Goal: Information Seeking & Learning: Learn about a topic

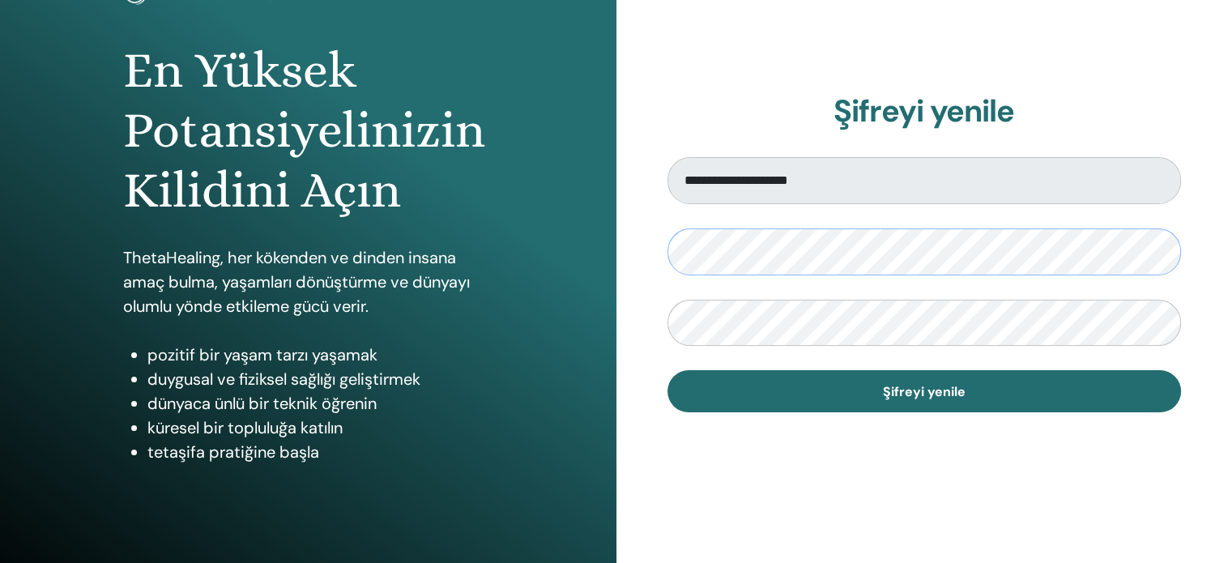
scroll to position [133, 0]
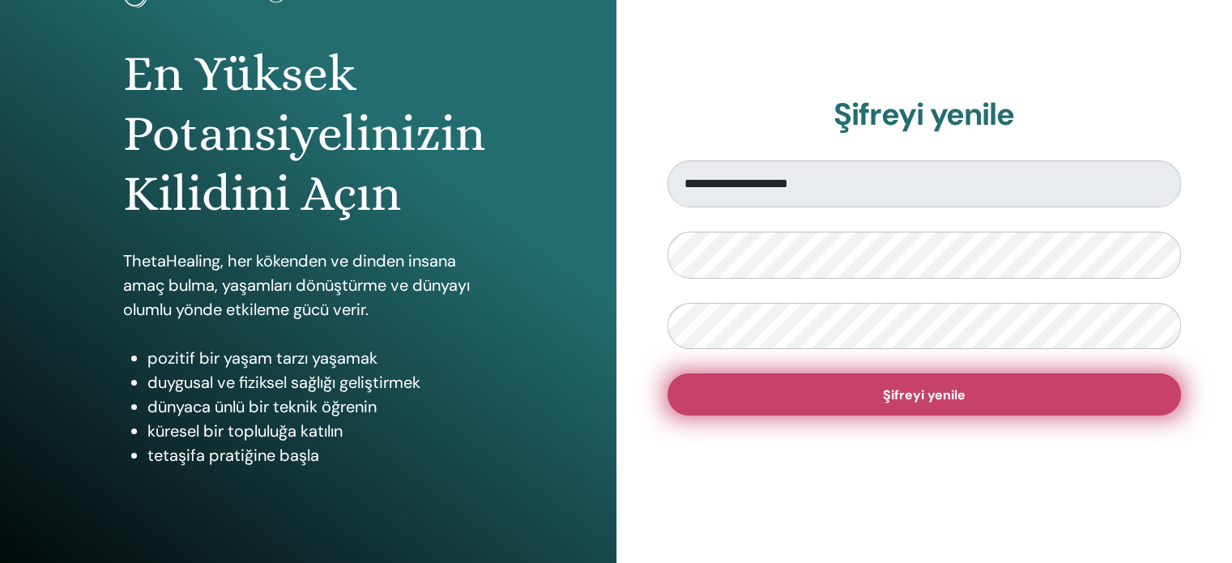
click at [797, 398] on button "Şifreyi yenile" at bounding box center [925, 394] width 514 height 42
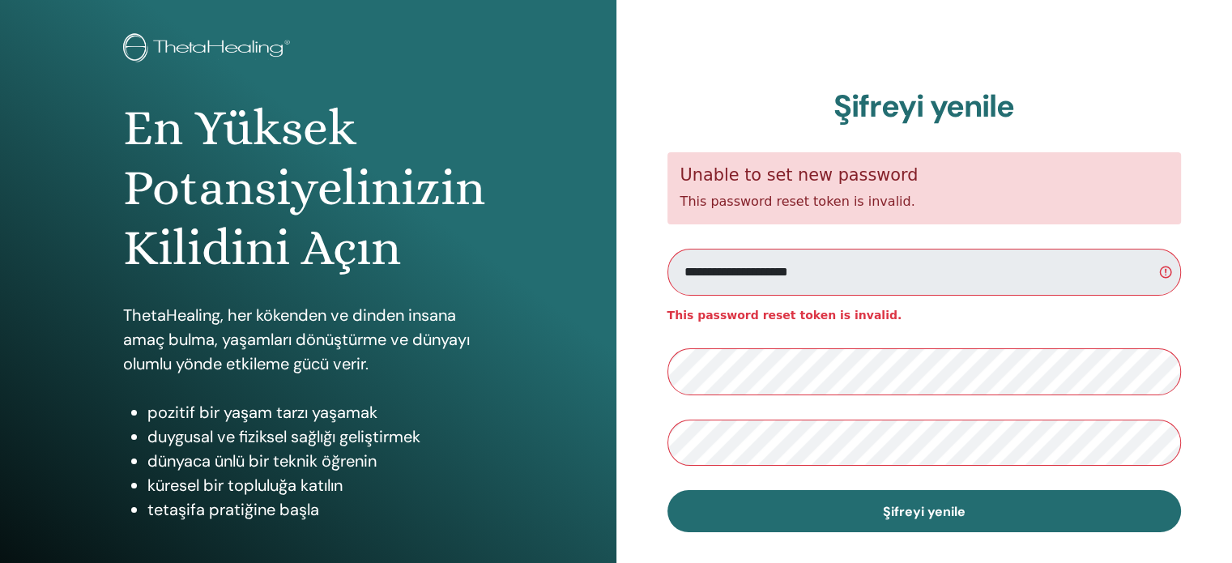
scroll to position [81, 0]
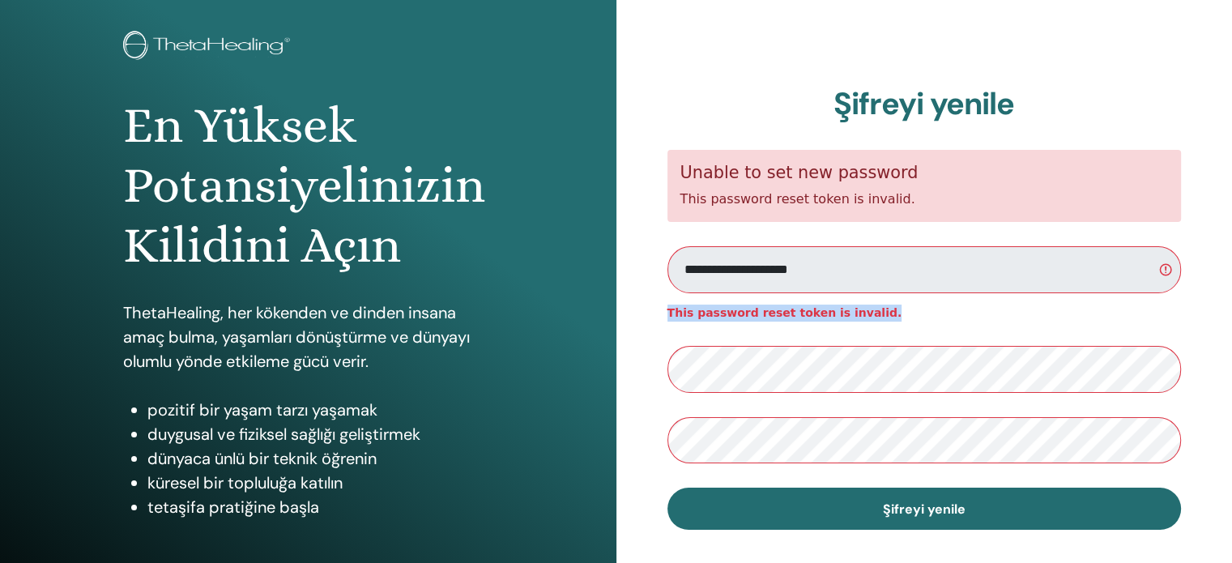
drag, startPoint x: 668, startPoint y: 313, endPoint x: 891, endPoint y: 305, distance: 223.7
click at [891, 305] on span "This password reset token is invalid." at bounding box center [925, 313] width 514 height 17
copy strong "This password reset token is invalid."
click at [659, 450] on div "**********" at bounding box center [925, 308] width 617 height 778
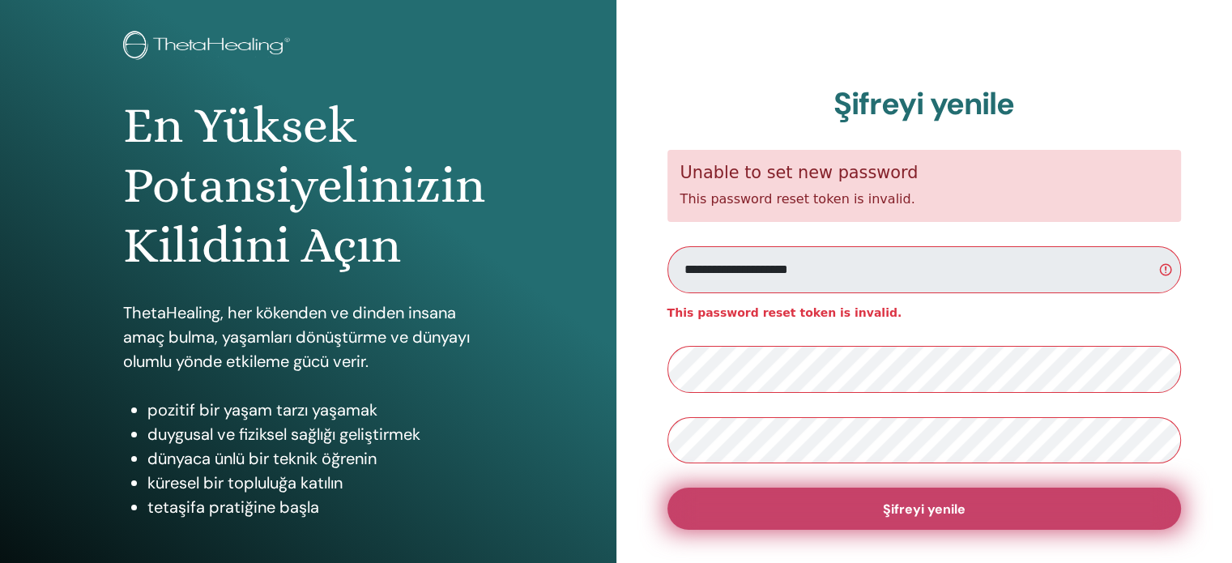
click at [927, 512] on span "Şifreyi yenile" at bounding box center [924, 509] width 83 height 17
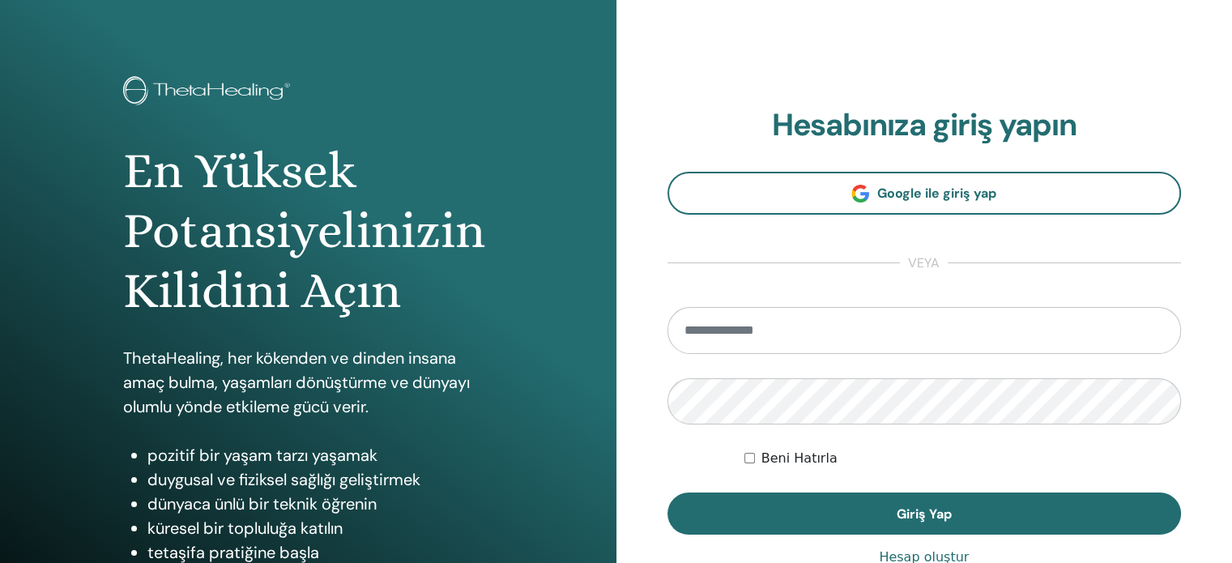
scroll to position [81, 0]
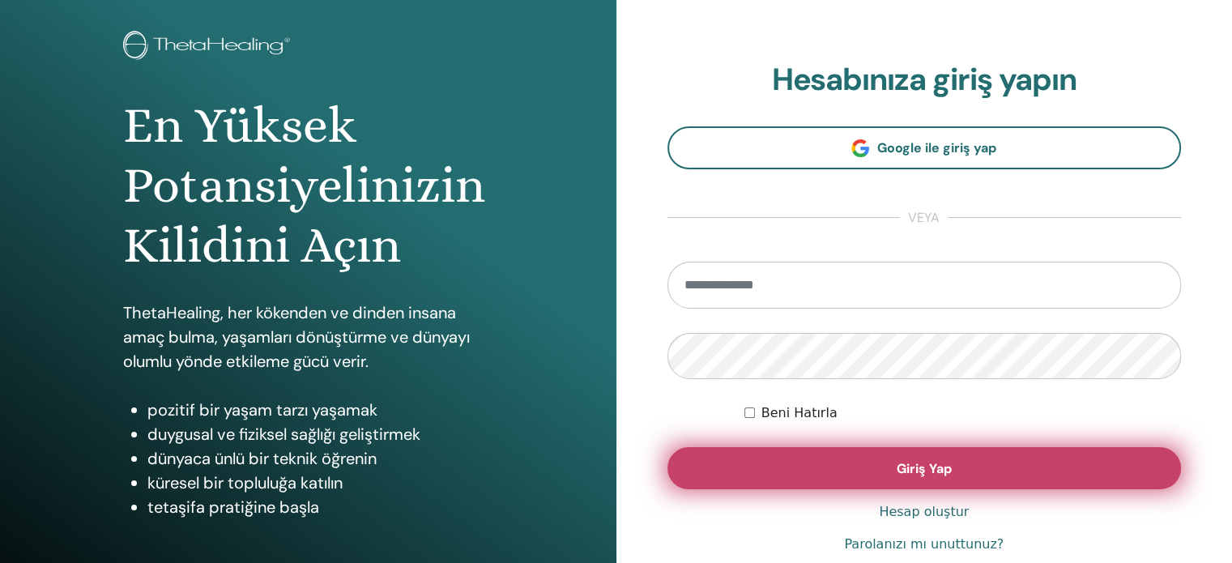
type input "**********"
click at [828, 472] on button "Giriş Yap" at bounding box center [925, 468] width 514 height 42
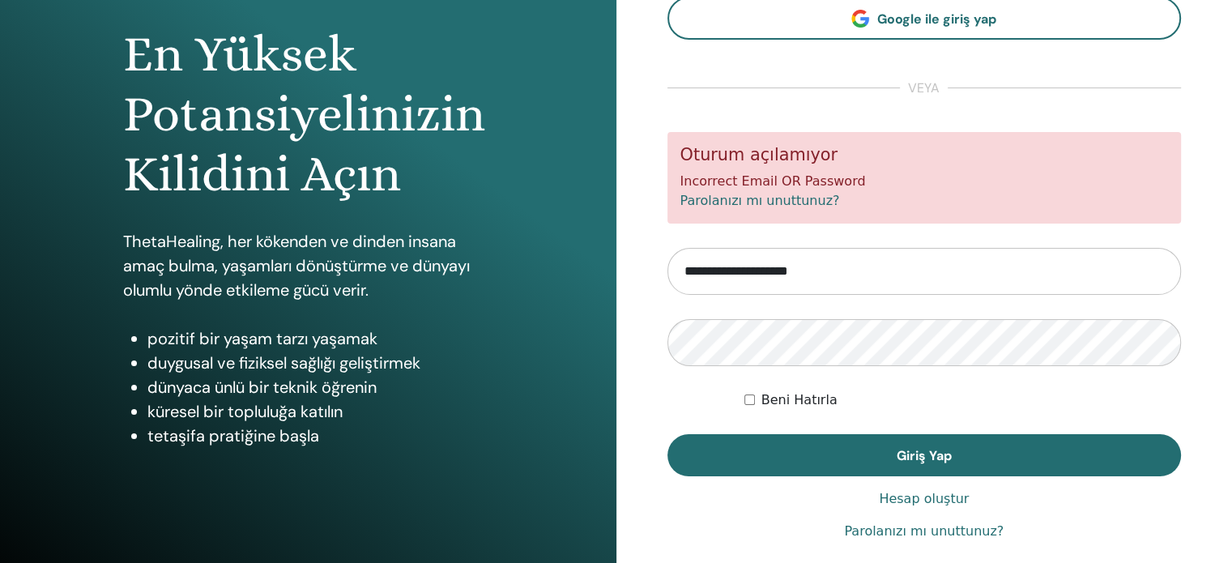
scroll to position [162, 0]
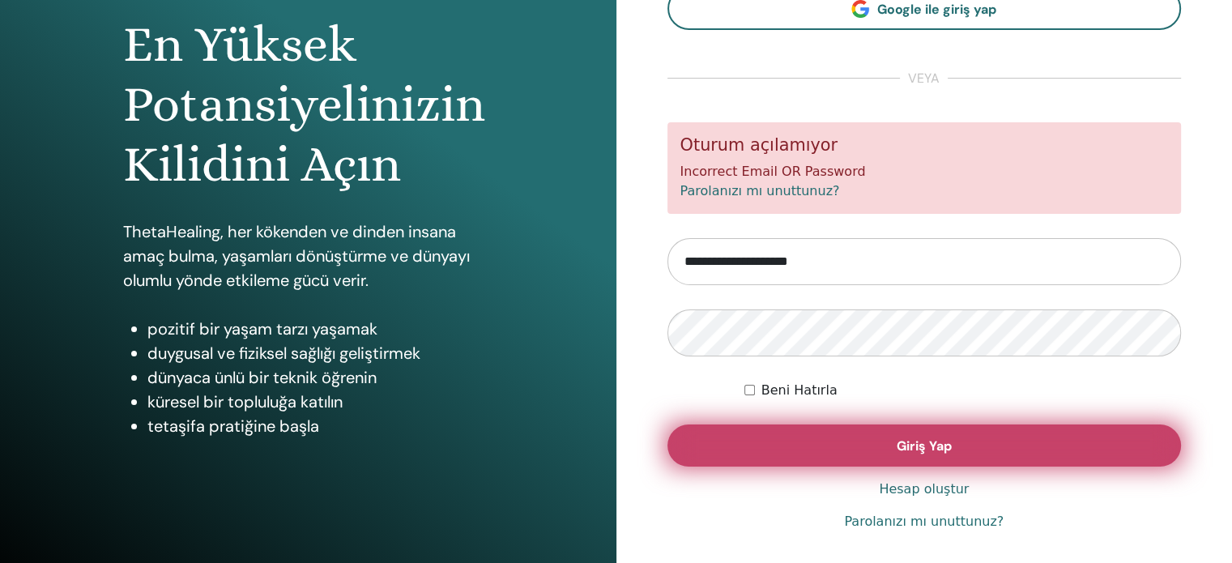
click at [695, 445] on button "Giriş Yap" at bounding box center [925, 446] width 514 height 42
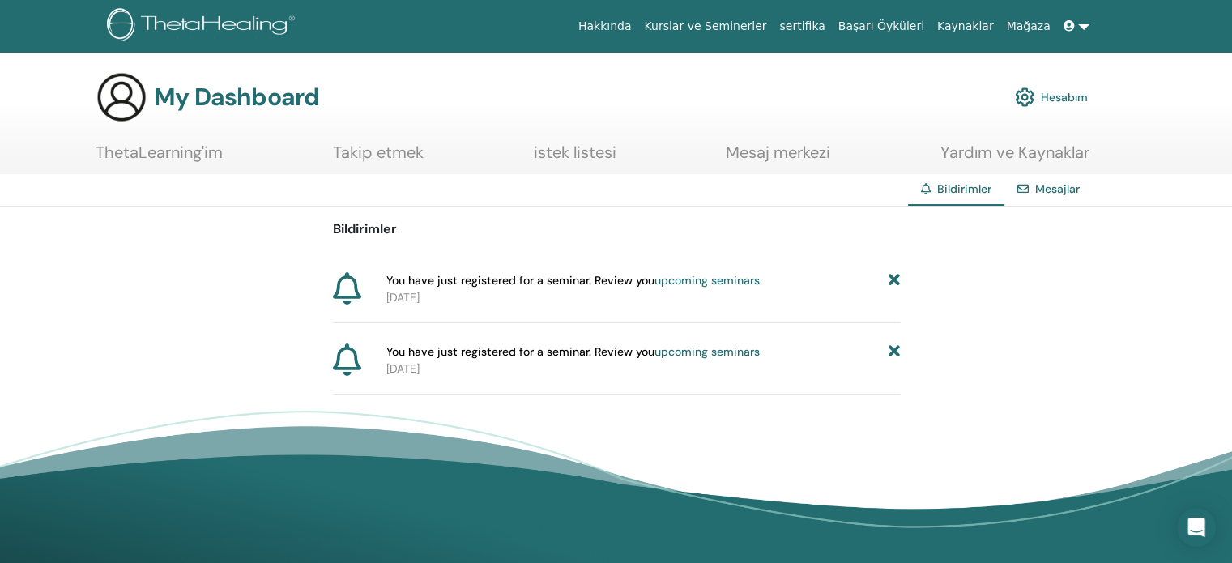
click at [748, 18] on link "Kurslar ve Seminerler" at bounding box center [705, 26] width 135 height 30
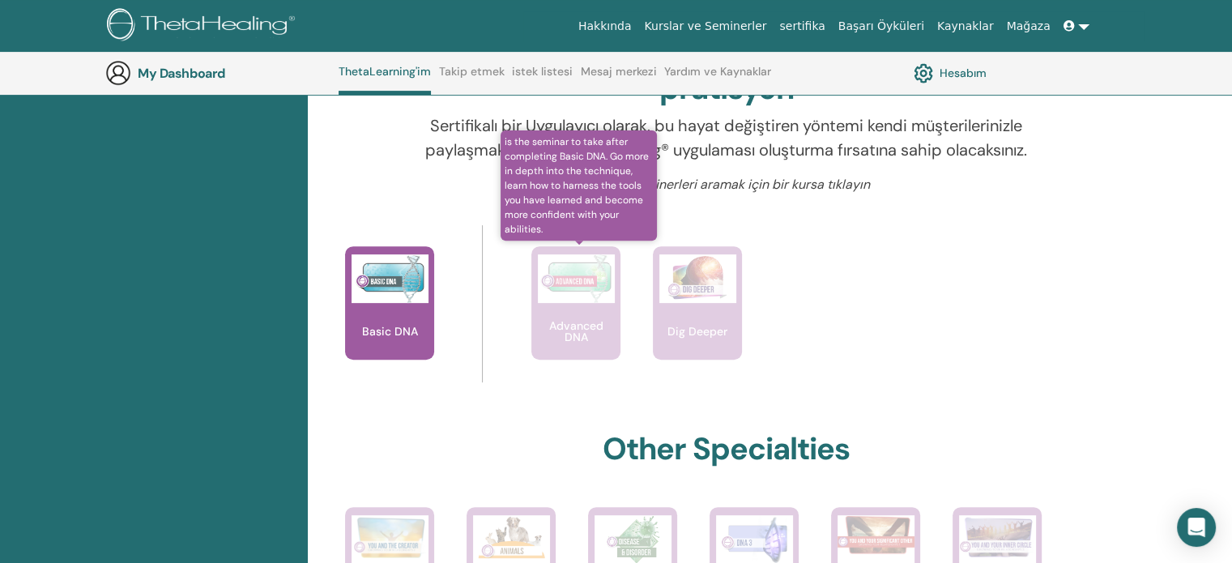
scroll to position [528, 0]
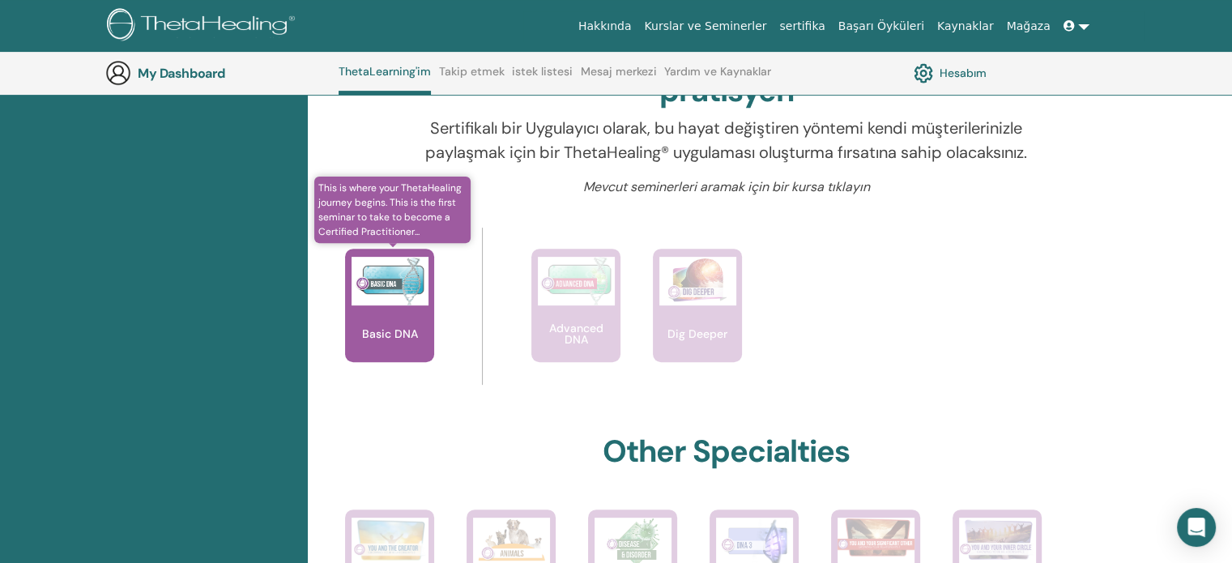
click at [395, 315] on div "Basic DNA" at bounding box center [389, 305] width 89 height 113
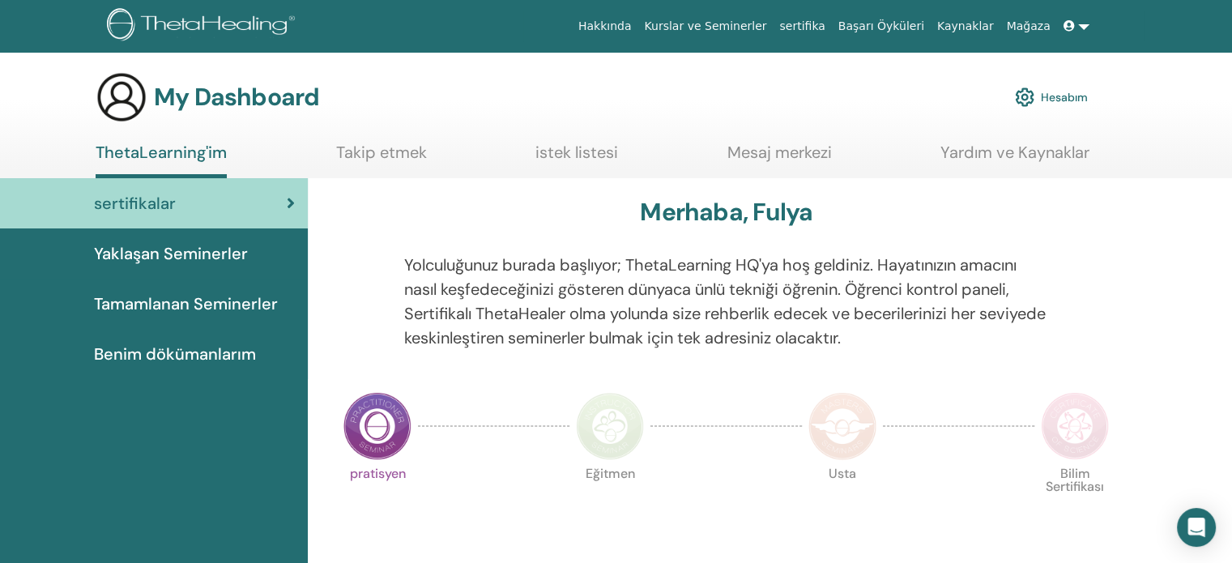
click at [1079, 26] on link at bounding box center [1076, 26] width 39 height 30
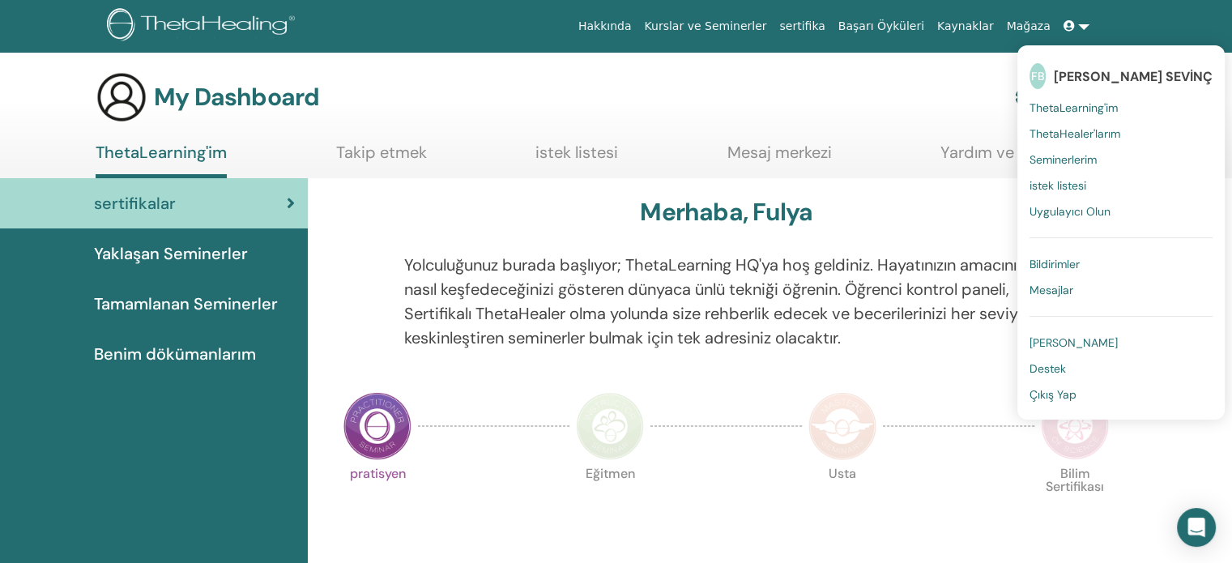
click at [1065, 155] on span "Seminerlerim" at bounding box center [1063, 159] width 67 height 15
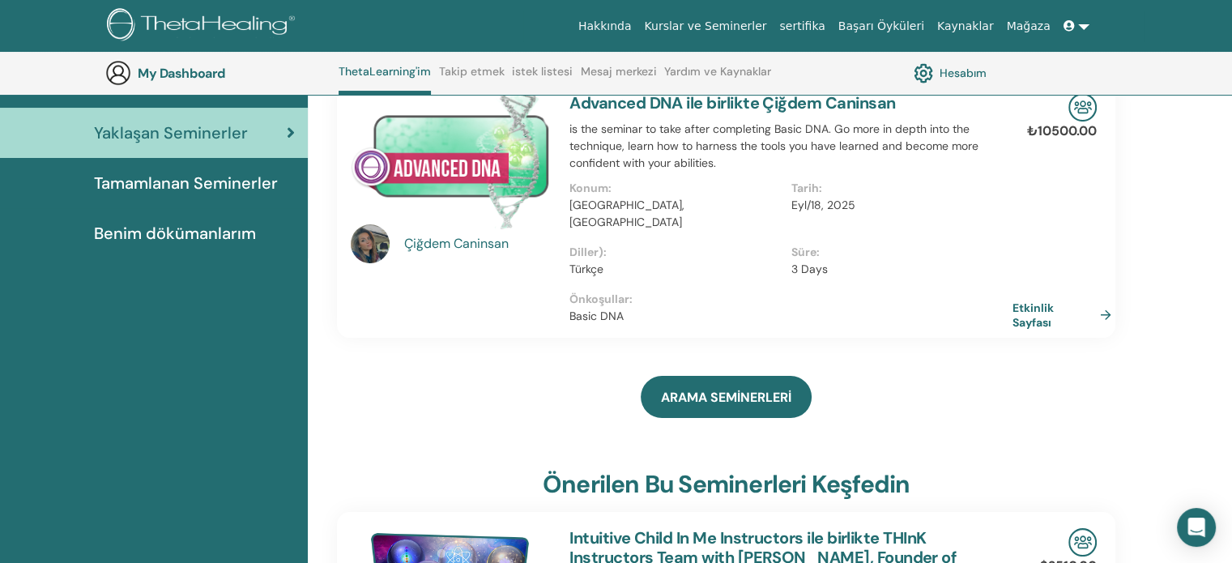
scroll to position [123, 0]
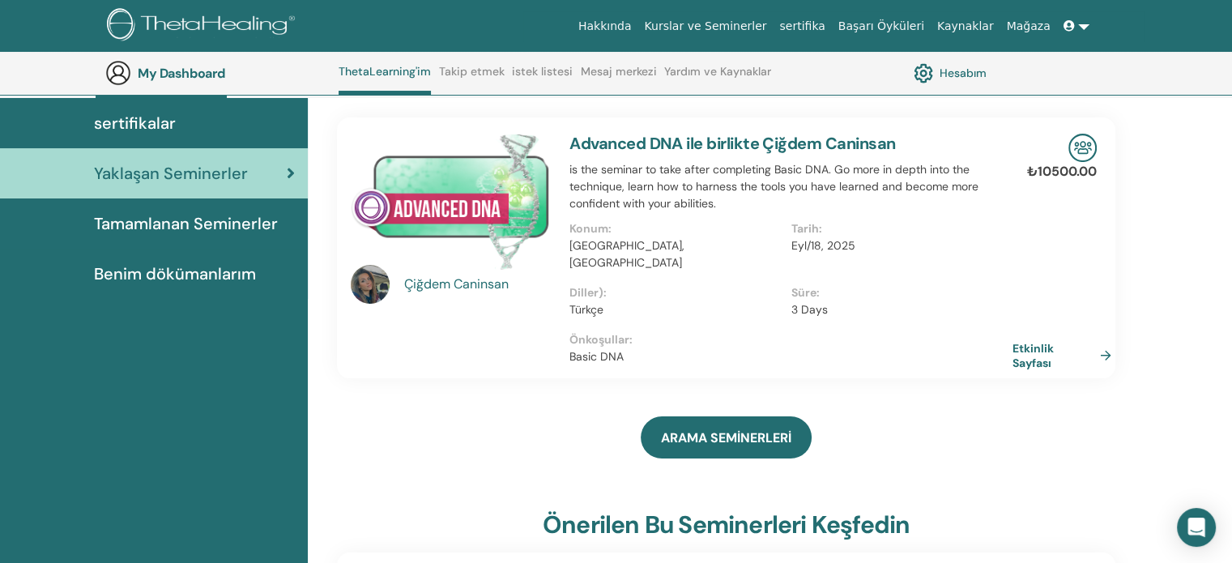
click at [130, 278] on span "Benim dökümanlarım" at bounding box center [175, 274] width 162 height 24
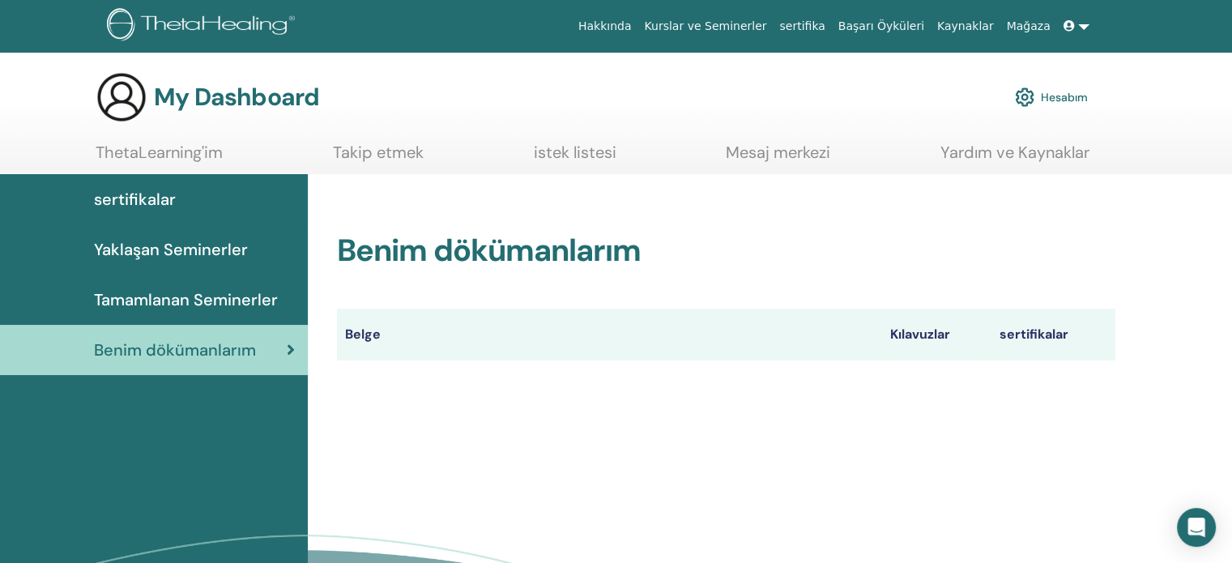
click at [151, 291] on span "Tamamlanan Seminerler" at bounding box center [186, 300] width 184 height 24
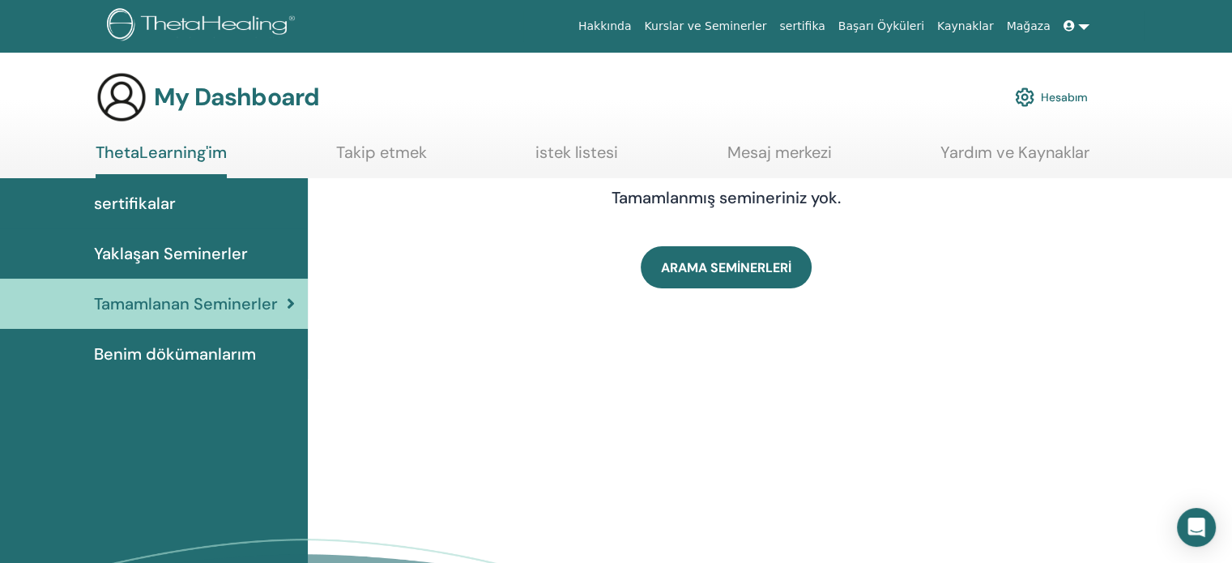
click at [159, 255] on span "Yaklaşan Seminerler" at bounding box center [171, 253] width 154 height 24
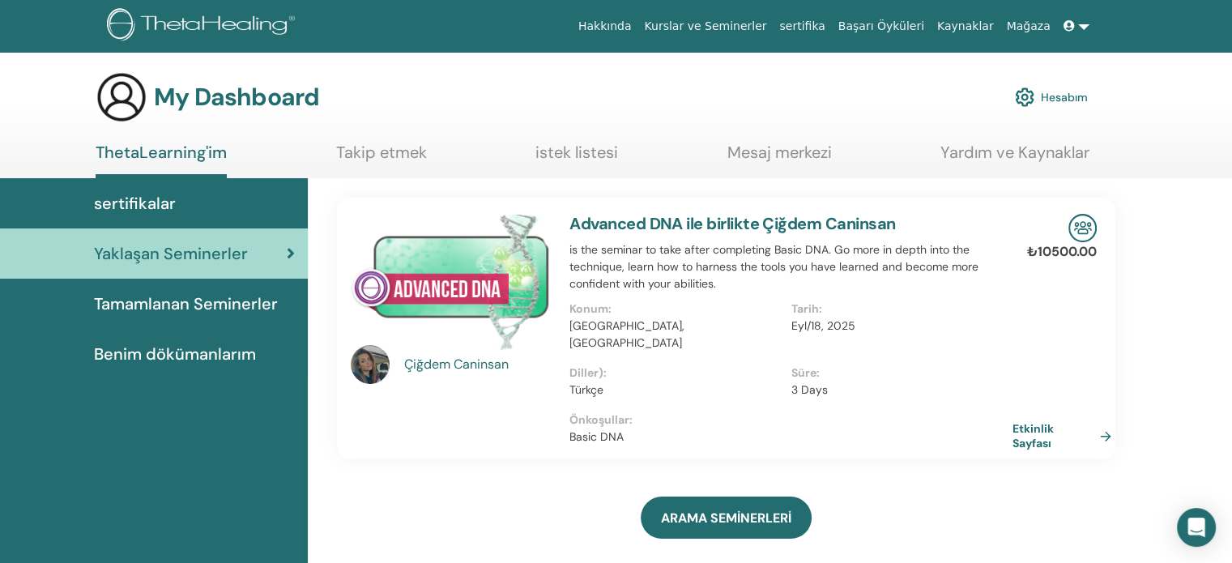
click at [151, 200] on span "sertifikalar" at bounding box center [135, 203] width 82 height 24
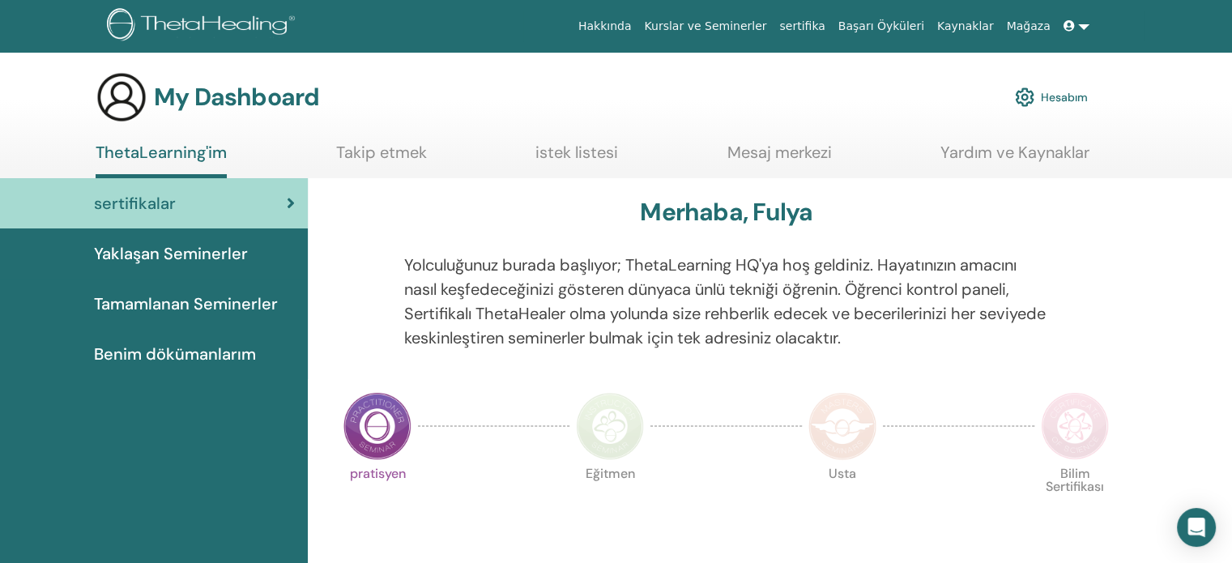
click at [172, 309] on span "Tamamlanan Seminerler" at bounding box center [186, 304] width 184 height 24
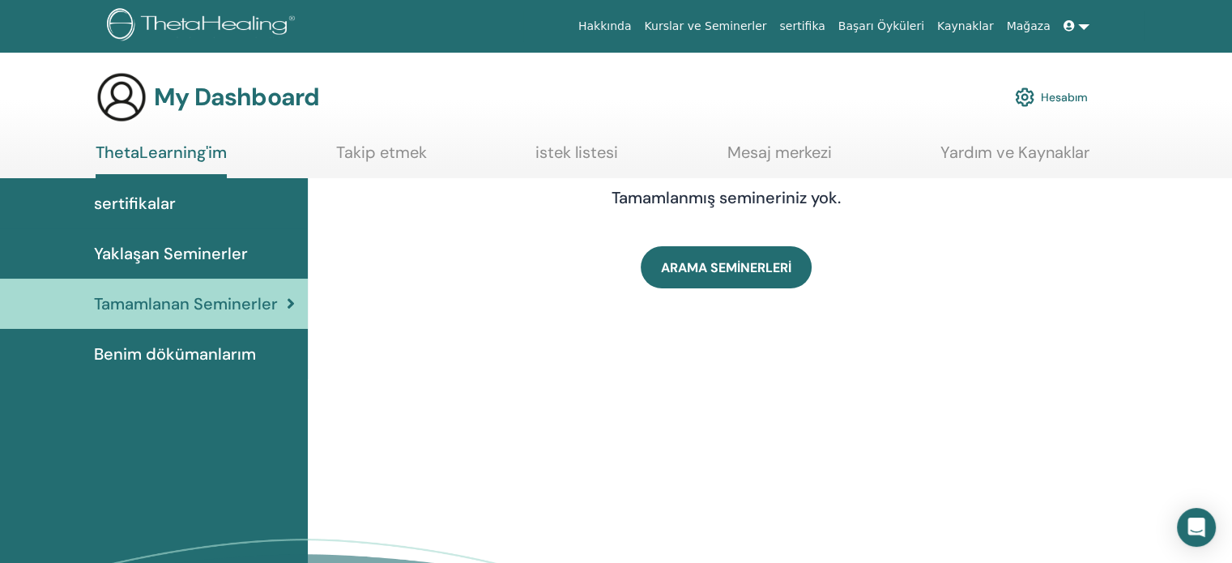
click at [143, 362] on span "Benim dökümanlarım" at bounding box center [175, 354] width 162 height 24
